Goal: Transaction & Acquisition: Purchase product/service

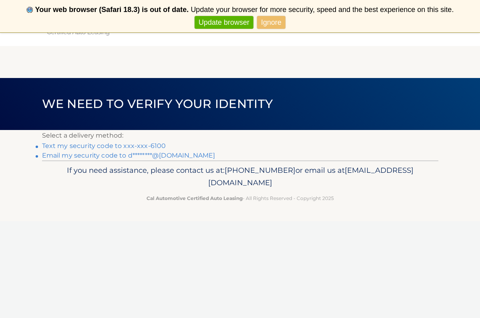
click at [269, 21] on link "Ignore" at bounding box center [271, 22] width 28 height 13
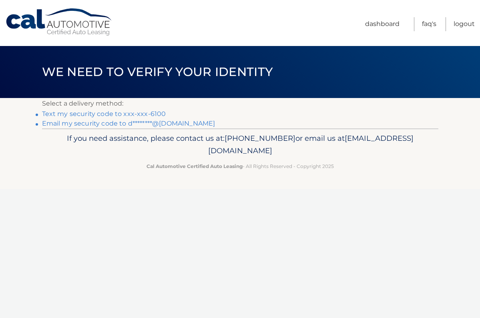
click at [104, 113] on link "Text my security code to xxx-xxx-6100" at bounding box center [104, 114] width 124 height 8
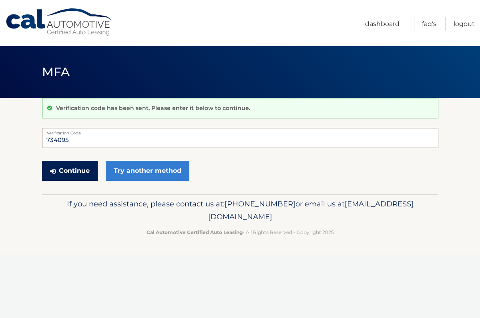
type input "734095"
click at [76, 167] on button "Continue" at bounding box center [70, 171] width 56 height 20
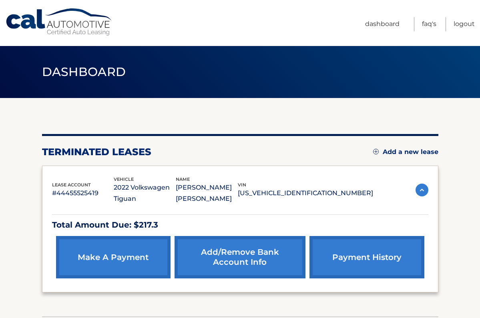
click at [377, 150] on img at bounding box center [376, 152] width 6 height 6
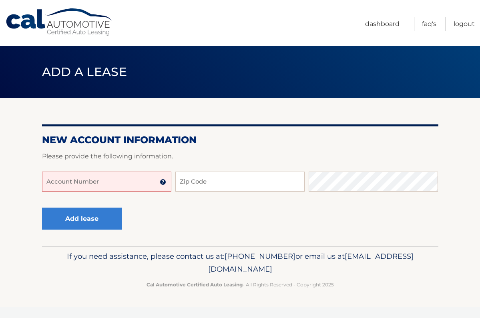
click at [95, 185] on input "Account Number" at bounding box center [106, 182] width 129 height 20
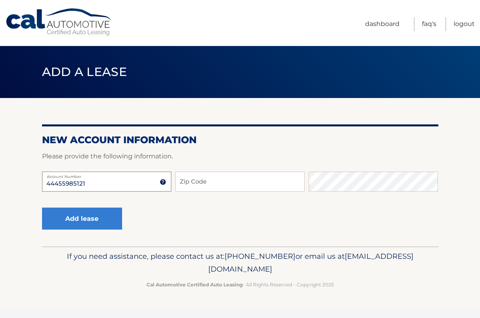
type input "44455985121"
click at [203, 183] on input "Zip Code" at bounding box center [239, 182] width 129 height 20
type input "33149"
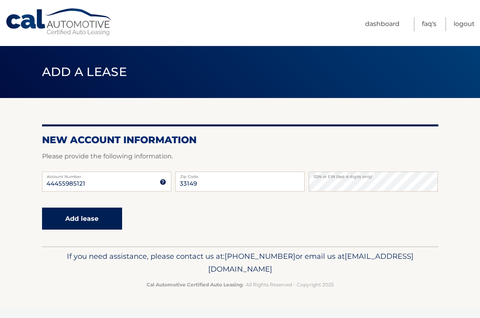
click at [91, 220] on button "Add lease" at bounding box center [82, 219] width 80 height 22
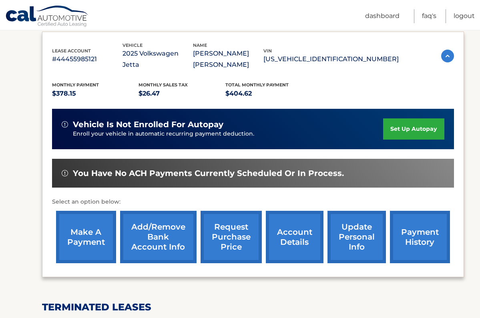
scroll to position [87, 0]
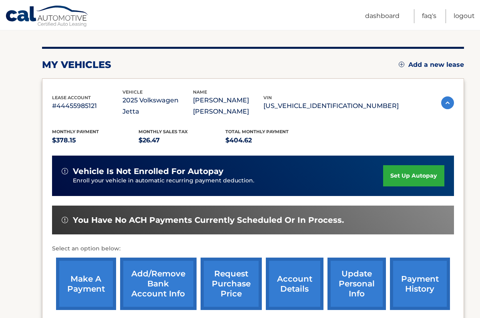
click at [83, 283] on link "make a payment" at bounding box center [86, 284] width 60 height 52
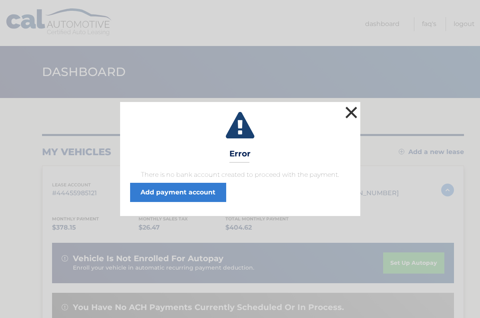
click at [353, 112] on button "×" at bounding box center [351, 112] width 16 height 16
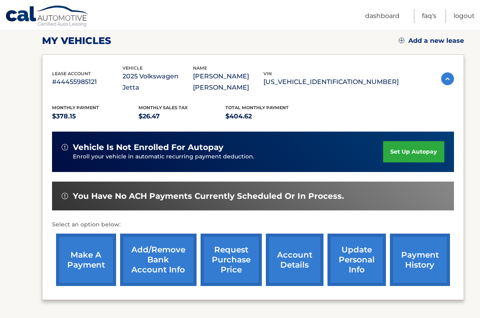
scroll to position [127, 0]
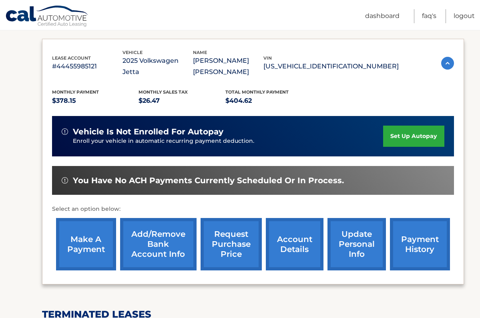
click at [404, 137] on link "set up autopay" at bounding box center [413, 136] width 61 height 21
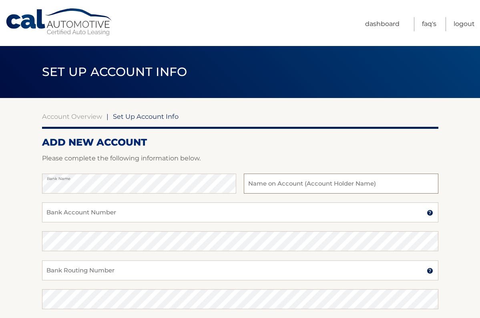
click at [268, 187] on input "text" at bounding box center [341, 184] width 194 height 20
type input "[PERSON_NAME]"
click at [64, 217] on input "Bank Account Number" at bounding box center [240, 213] width 396 height 20
type input "828706015"
click at [108, 215] on input "828706015" at bounding box center [240, 213] width 396 height 20
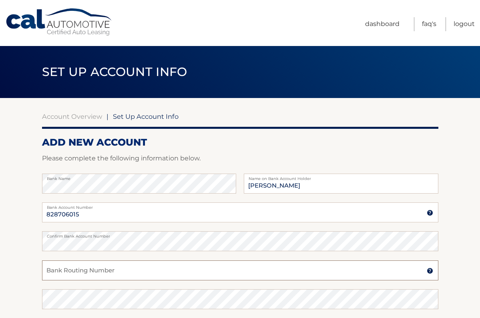
click at [65, 269] on input "Bank Routing Number" at bounding box center [240, 271] width 396 height 20
type input "267084131"
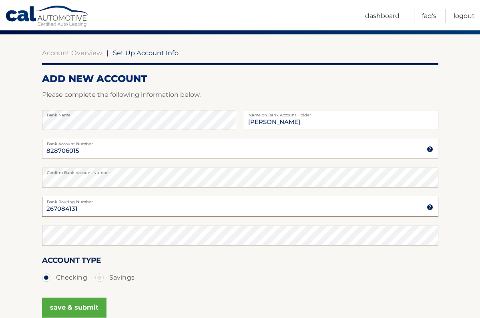
scroll to position [74, 0]
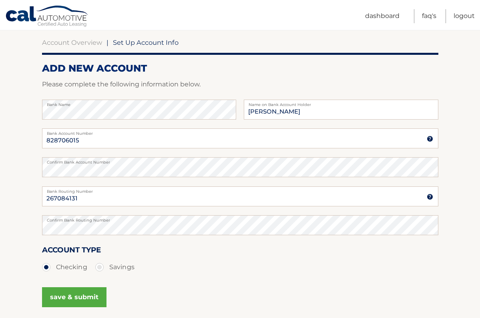
click at [197, 245] on div "Account Type Checking Savings" at bounding box center [240, 259] width 396 height 31
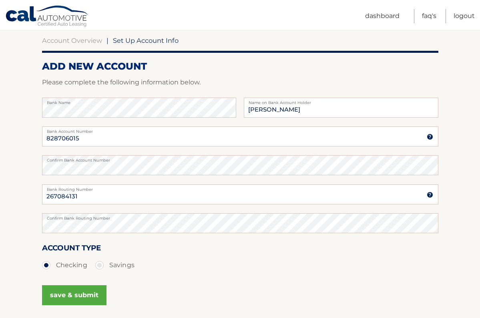
scroll to position [75, 0]
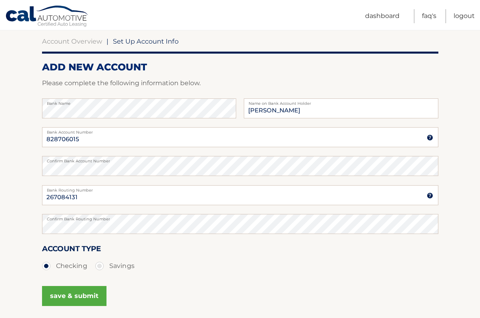
click at [68, 292] on button "save & submit" at bounding box center [74, 296] width 64 height 20
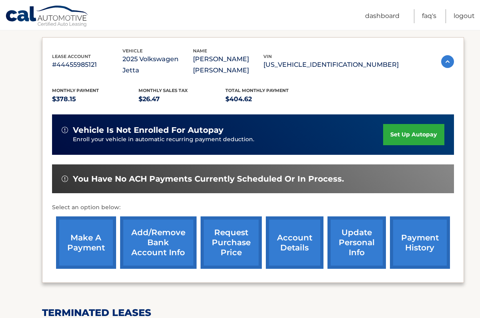
scroll to position [129, 0]
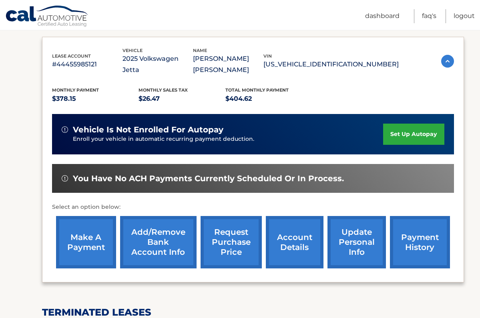
click at [167, 234] on link "Add/Remove bank account info" at bounding box center [158, 242] width 76 height 52
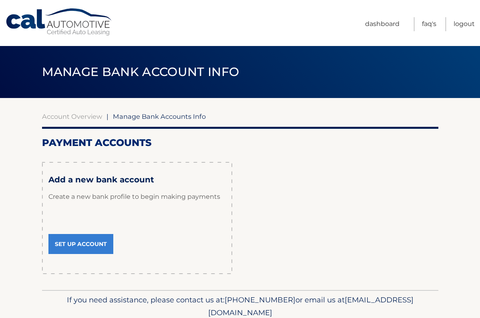
click at [86, 239] on link "Set Up Account" at bounding box center [80, 244] width 65 height 20
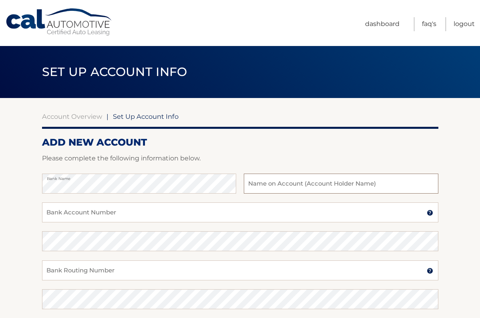
click at [253, 184] on input "text" at bounding box center [341, 184] width 194 height 20
type input "DIEGO ZULOAGA"
click at [55, 215] on input "Bank Account Number" at bounding box center [240, 213] width 396 height 20
type input "828706015"
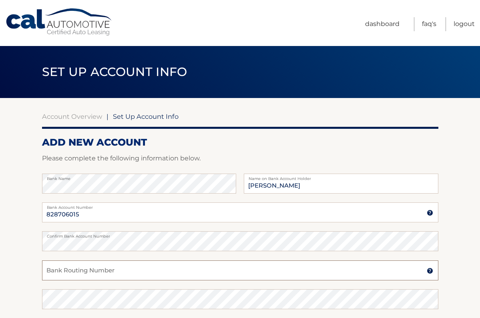
click at [50, 273] on input "Bank Routing Number" at bounding box center [240, 271] width 396 height 20
type input "267084131"
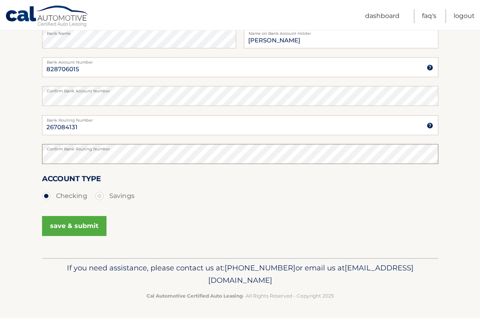
scroll to position [145, 0]
click at [80, 226] on button "save & submit" at bounding box center [74, 227] width 64 height 20
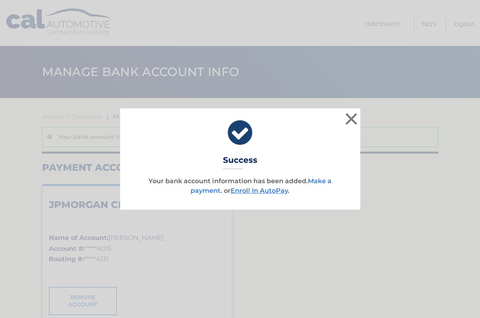
click at [317, 181] on link "Make a payment" at bounding box center [261, 185] width 141 height 17
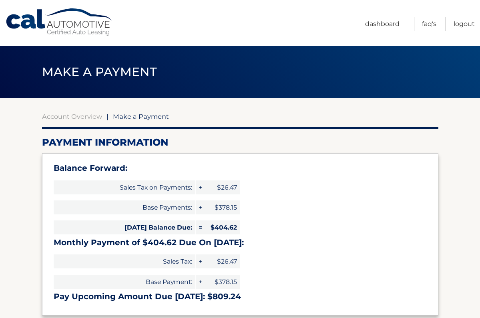
select select "OGQwMTdlZmItNGZjZi00NmU0LTk4NmEtMDk0MDc5ODY5NWIx"
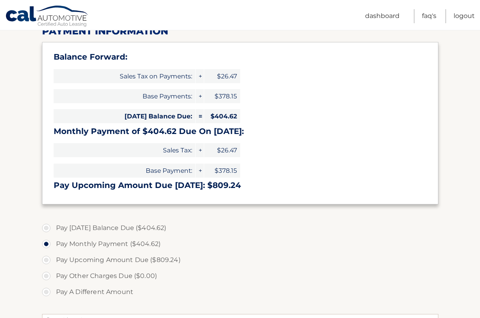
scroll to position [112, 0]
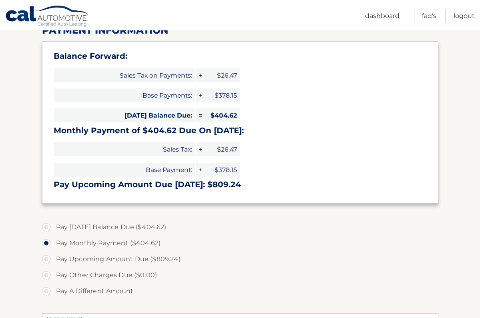
click at [49, 225] on label "Pay Today's Balance Due ($404.62)" at bounding box center [240, 227] width 396 height 16
click at [49, 225] on input "Pay Today's Balance Due ($404.62)" at bounding box center [49, 225] width 8 height 13
radio input "true"
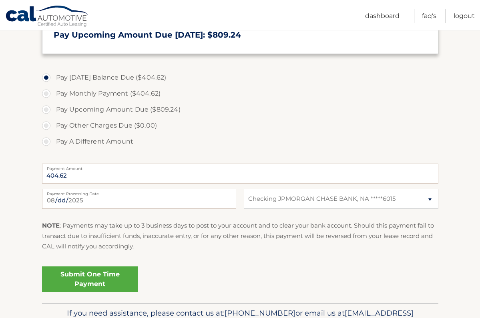
scroll to position [264, 0]
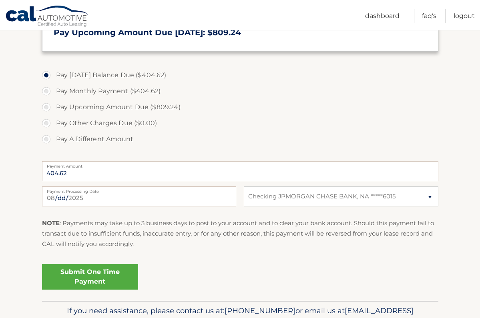
click at [96, 270] on link "Submit One Time Payment" at bounding box center [90, 277] width 96 height 26
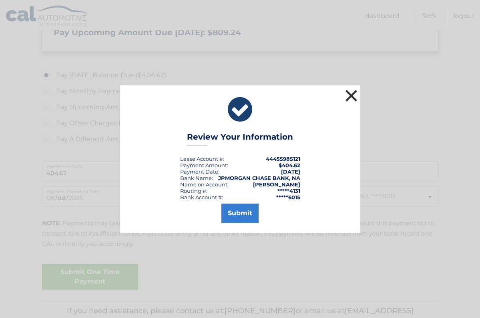
click at [351, 92] on button "×" at bounding box center [351, 96] width 16 height 16
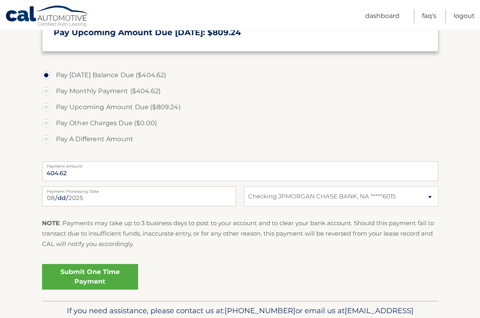
click at [86, 275] on link "Submit One Time Payment" at bounding box center [90, 277] width 96 height 26
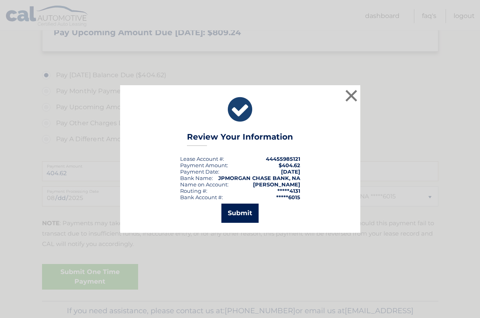
click at [240, 210] on button "Submit" at bounding box center [239, 213] width 37 height 19
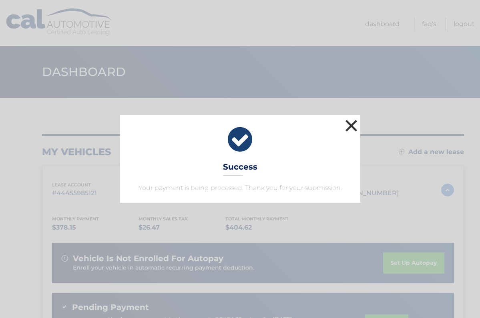
click at [352, 123] on button "×" at bounding box center [351, 126] width 16 height 16
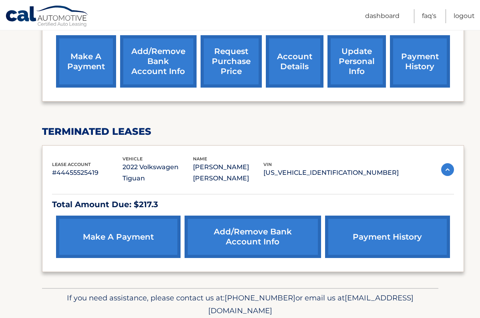
scroll to position [325, 0]
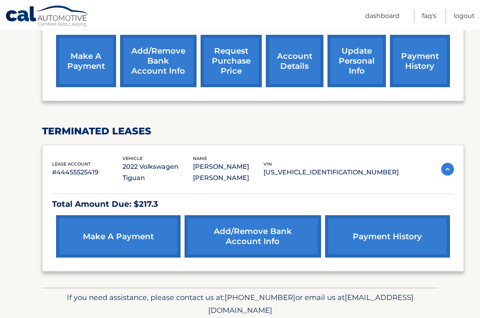
click at [364, 235] on link "payment history" at bounding box center [387, 236] width 124 height 42
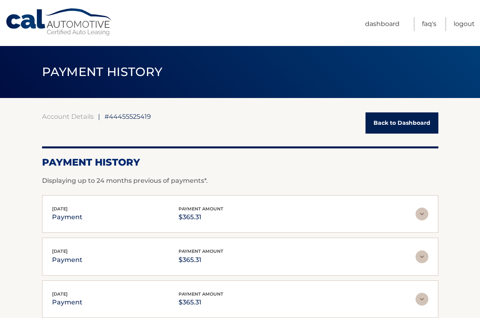
click at [408, 122] on link "Back to Dashboard" at bounding box center [401, 122] width 73 height 21
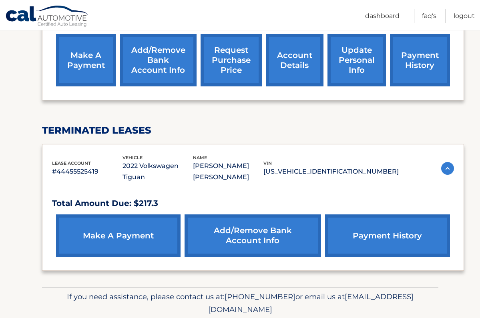
scroll to position [327, 0]
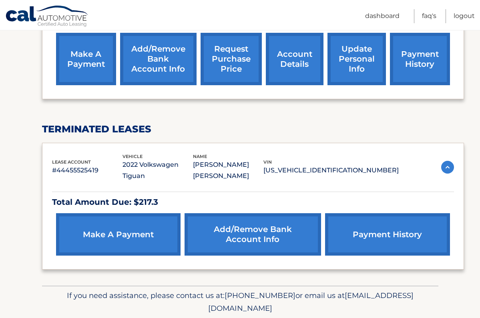
click at [127, 231] on link "make a payment" at bounding box center [118, 234] width 124 height 42
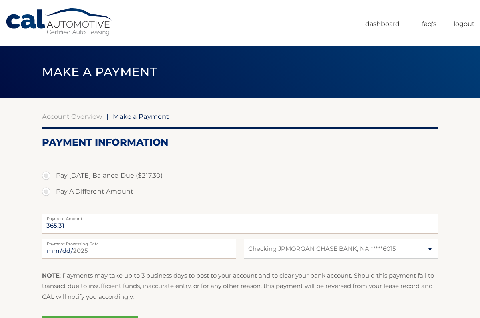
select select "MWJkODE5NmYtNGQ0Mi00Y2JiLTk3MTgtZjBiYTJmNzI4NGY2"
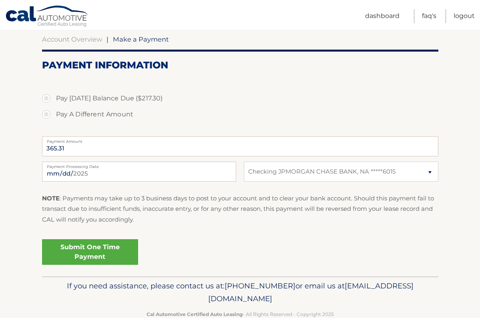
scroll to position [78, 0]
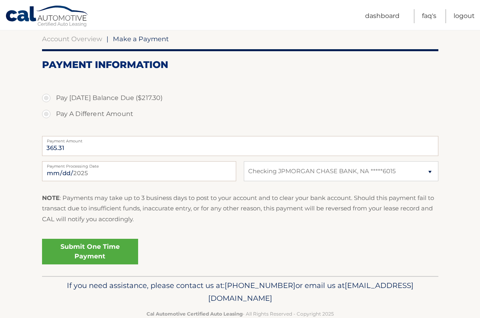
click at [47, 98] on label "Pay [DATE] Balance Due ($217.30)" at bounding box center [240, 98] width 396 height 16
click at [47, 98] on input "Pay [DATE] Balance Due ($217.30)" at bounding box center [49, 96] width 8 height 13
radio input "true"
type input "217.30"
click at [372, 14] on link "Dashboard" at bounding box center [382, 16] width 34 height 14
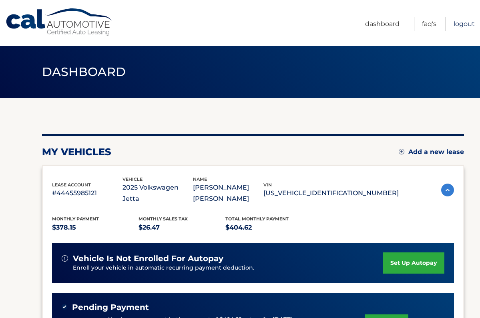
click at [461, 24] on link "Logout" at bounding box center [463, 24] width 21 height 14
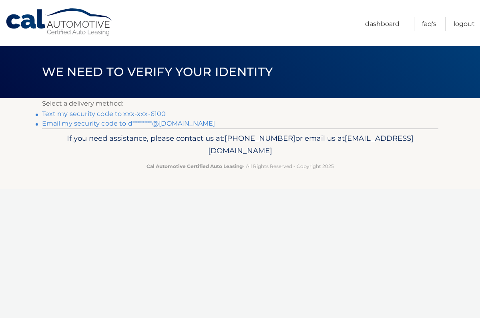
click at [73, 114] on link "Text my security code to xxx-xxx-6100" at bounding box center [104, 114] width 124 height 8
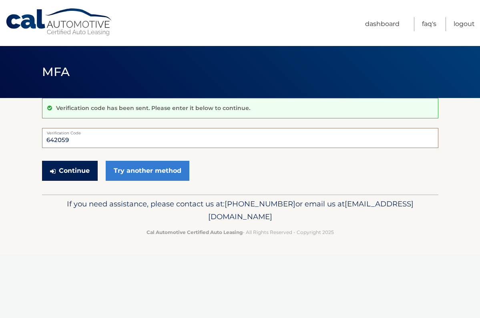
type input "642059"
click at [61, 169] on button "Continue" at bounding box center [70, 171] width 56 height 20
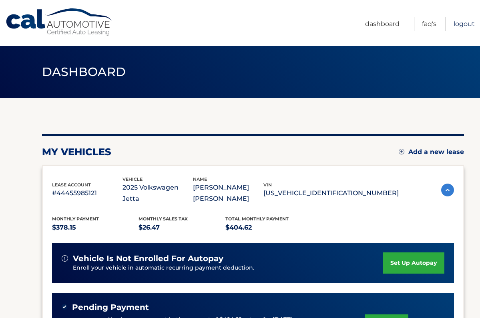
click at [461, 22] on link "Logout" at bounding box center [463, 24] width 21 height 14
